Goal: Task Accomplishment & Management: Complete application form

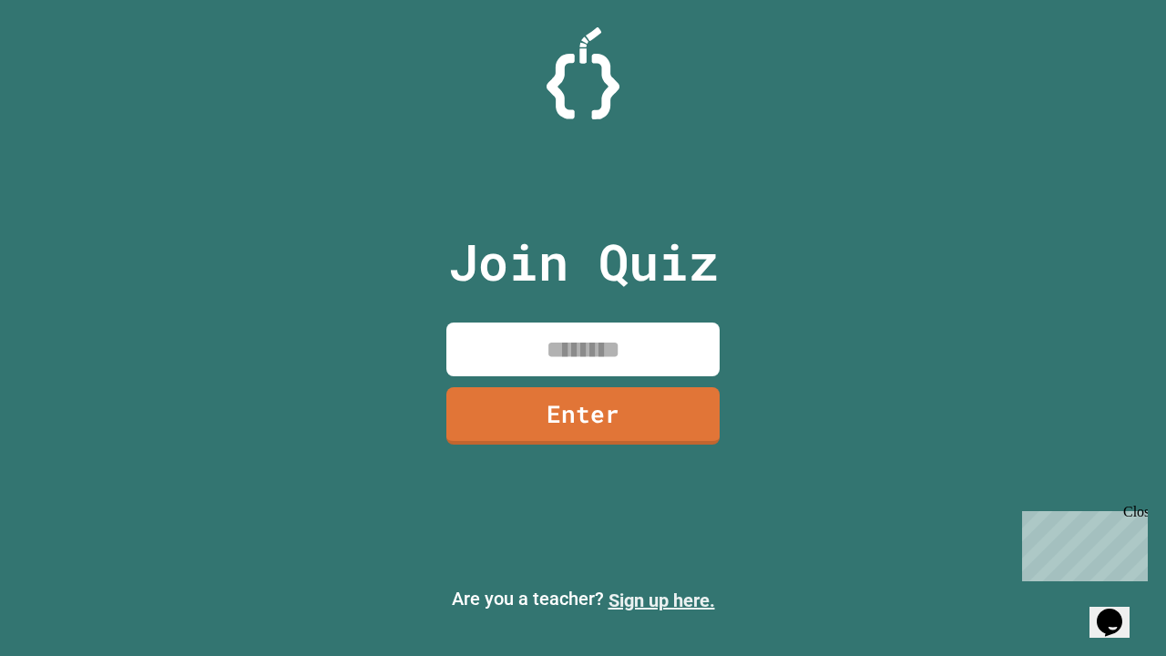
click at [662, 600] on link "Sign up here." at bounding box center [662, 601] width 107 height 22
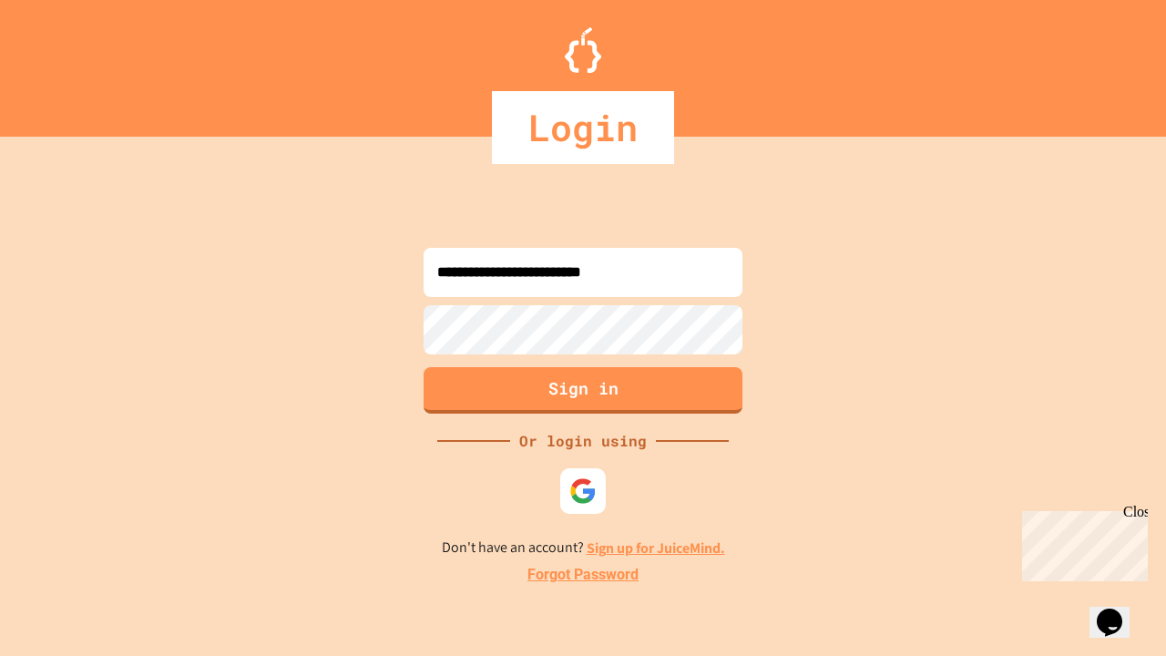
type input "**********"
